Goal: Book appointment/travel/reservation

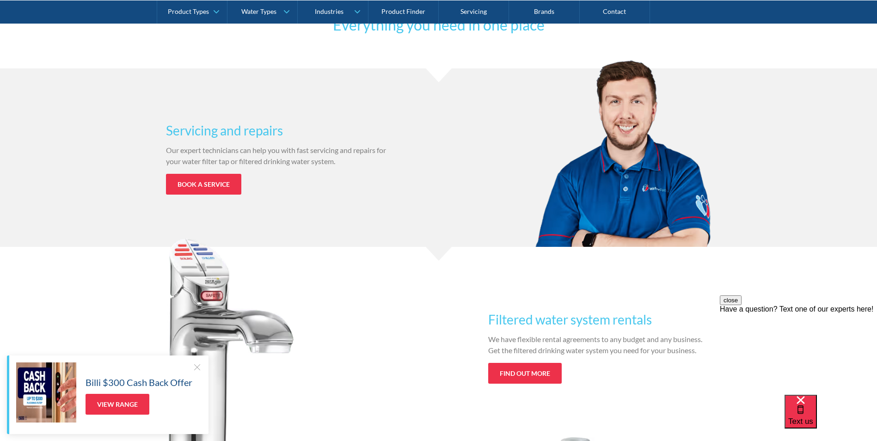
scroll to position [739, 0]
click at [223, 183] on link "Book a service" at bounding box center [203, 183] width 75 height 21
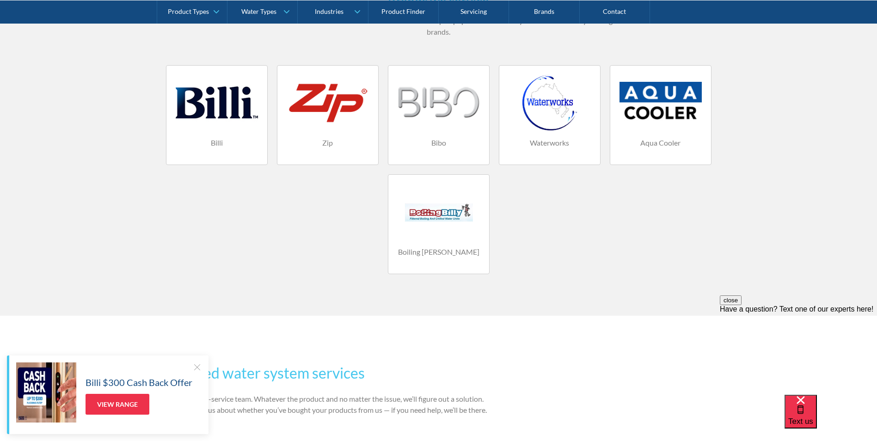
scroll to position [647, 0]
click at [463, 12] on link "Servicing" at bounding box center [474, 11] width 70 height 23
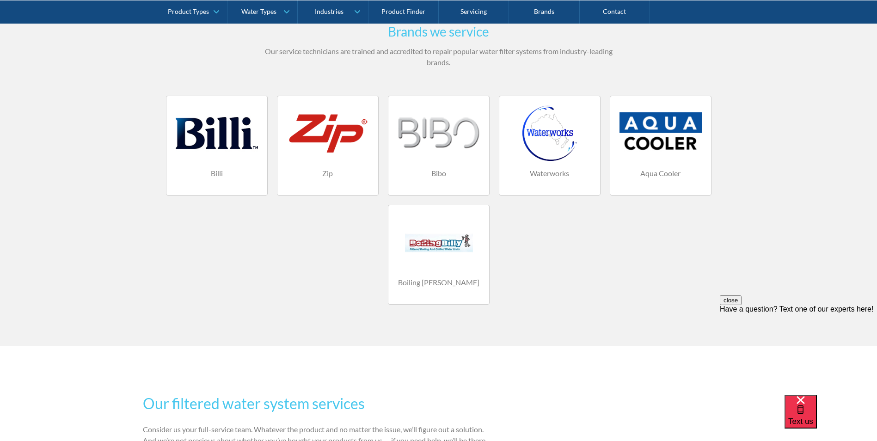
scroll to position [601, 0]
